Goal: Use online tool/utility

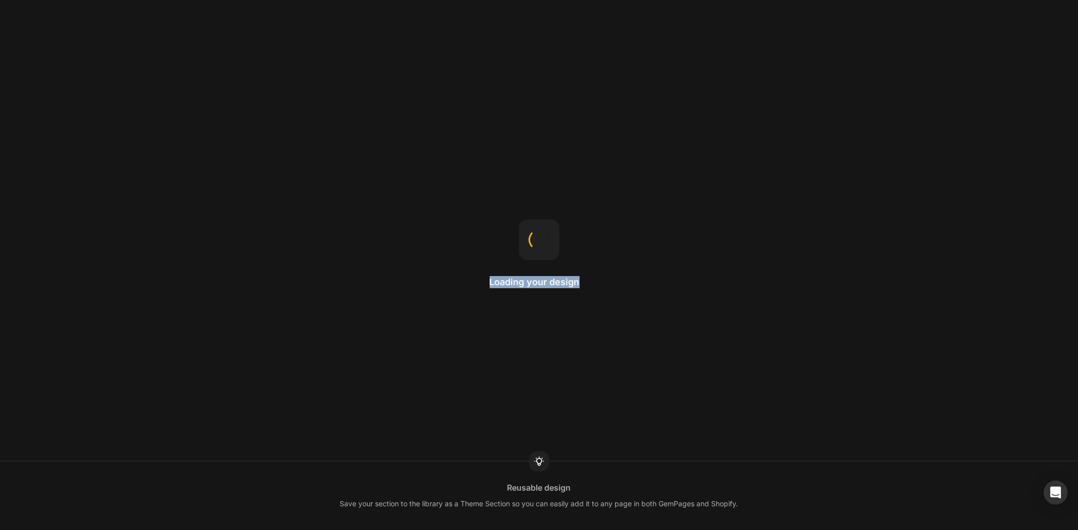
drag, startPoint x: 640, startPoint y: 278, endPoint x: 684, endPoint y: 282, distance: 43.6
click at [684, 282] on div "Loading your design Reusable design Save your section to the library as a Theme…" at bounding box center [539, 265] width 1078 height 530
click at [568, 296] on div "Loading your design" at bounding box center [539, 265] width 99 height 91
click at [571, 279] on h2 "Loading your design" at bounding box center [539, 282] width 99 height 12
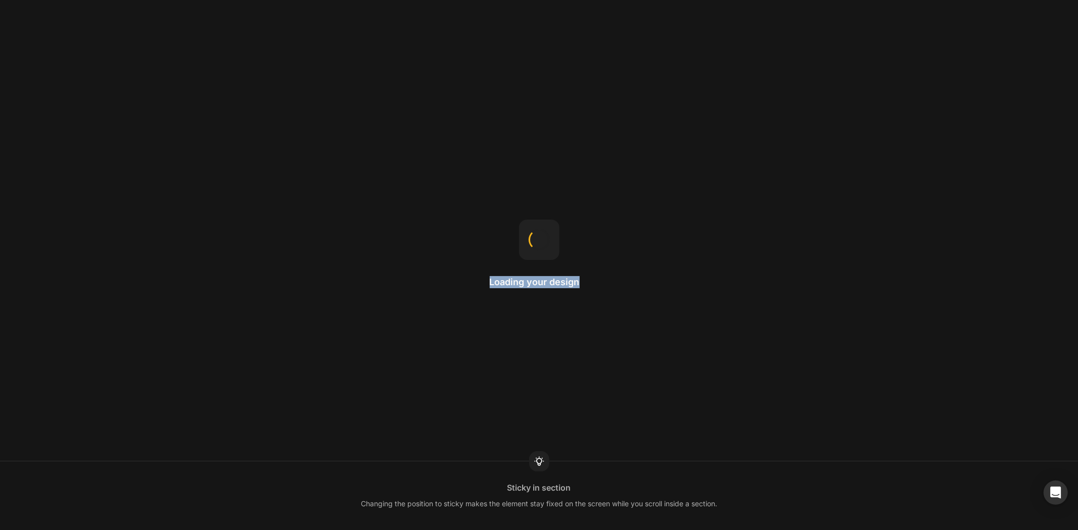
click at [571, 279] on h2 "Loading your design" at bounding box center [539, 282] width 99 height 12
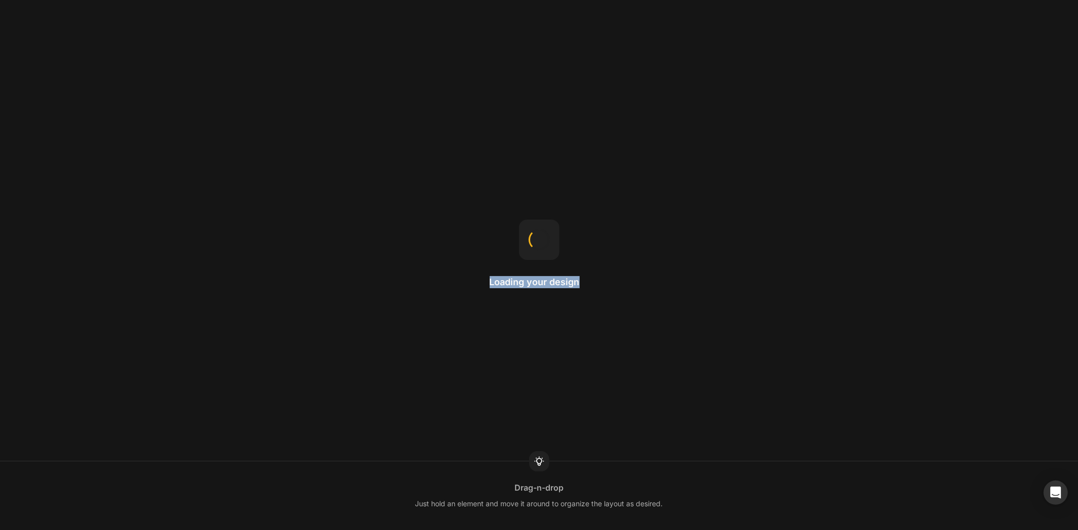
click at [571, 279] on h2 "Loading your design" at bounding box center [539, 282] width 99 height 12
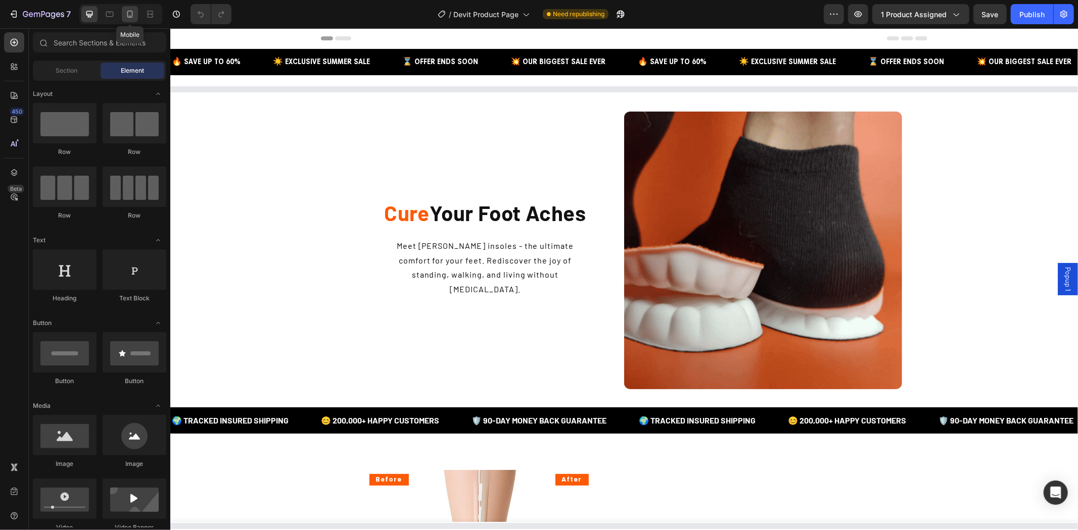
click at [127, 16] on icon at bounding box center [130, 14] width 10 height 10
